Goal: Information Seeking & Learning: Learn about a topic

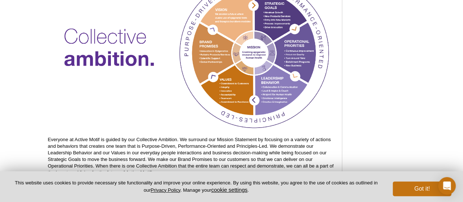
scroll to position [429, 0]
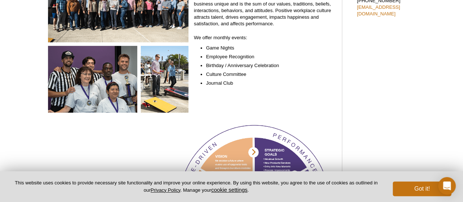
click at [122, 84] on img at bounding box center [118, 42] width 141 height 141
click at [173, 83] on img at bounding box center [118, 42] width 141 height 141
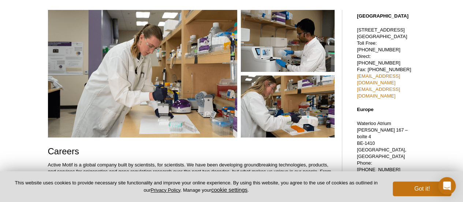
scroll to position [0, 0]
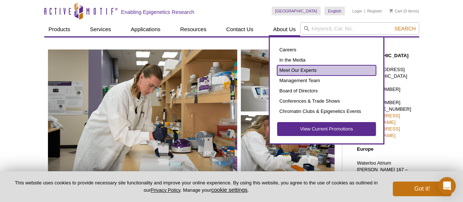
click at [311, 70] on link "Meet Our Experts" at bounding box center [326, 70] width 99 height 10
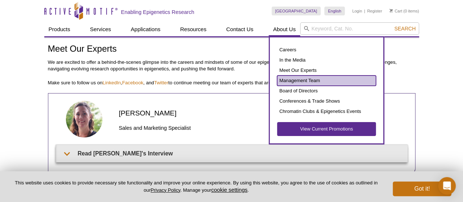
click at [301, 79] on link "Management Team" at bounding box center [326, 80] width 99 height 10
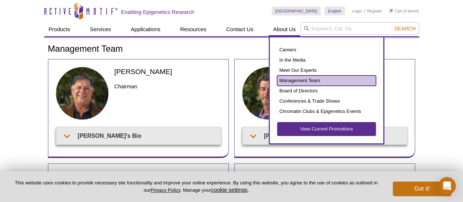
click at [305, 81] on link "Management Team" at bounding box center [326, 80] width 99 height 10
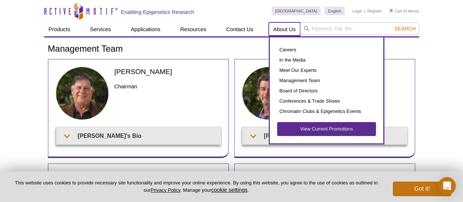
click at [288, 32] on link "About Us" at bounding box center [285, 29] width 32 height 14
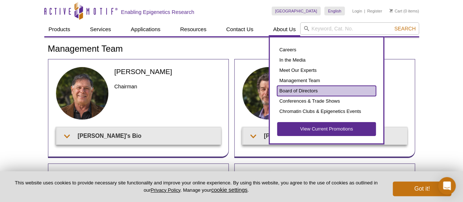
click at [305, 90] on link "Board of Directors" at bounding box center [326, 91] width 99 height 10
